Goal: Find contact information: Find contact information

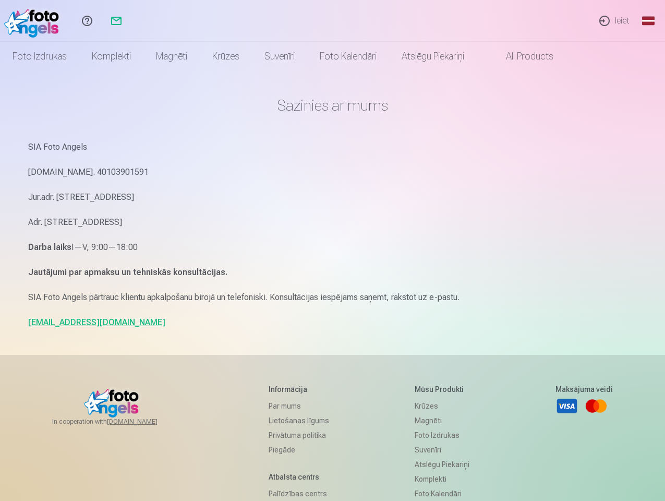
click at [332, 250] on p "Darba laiks I—V, 9:00—18:00" at bounding box center [332, 247] width 609 height 15
click at [648, 21] on link "Global" at bounding box center [648, 21] width 21 height 42
